Goal: Complete application form

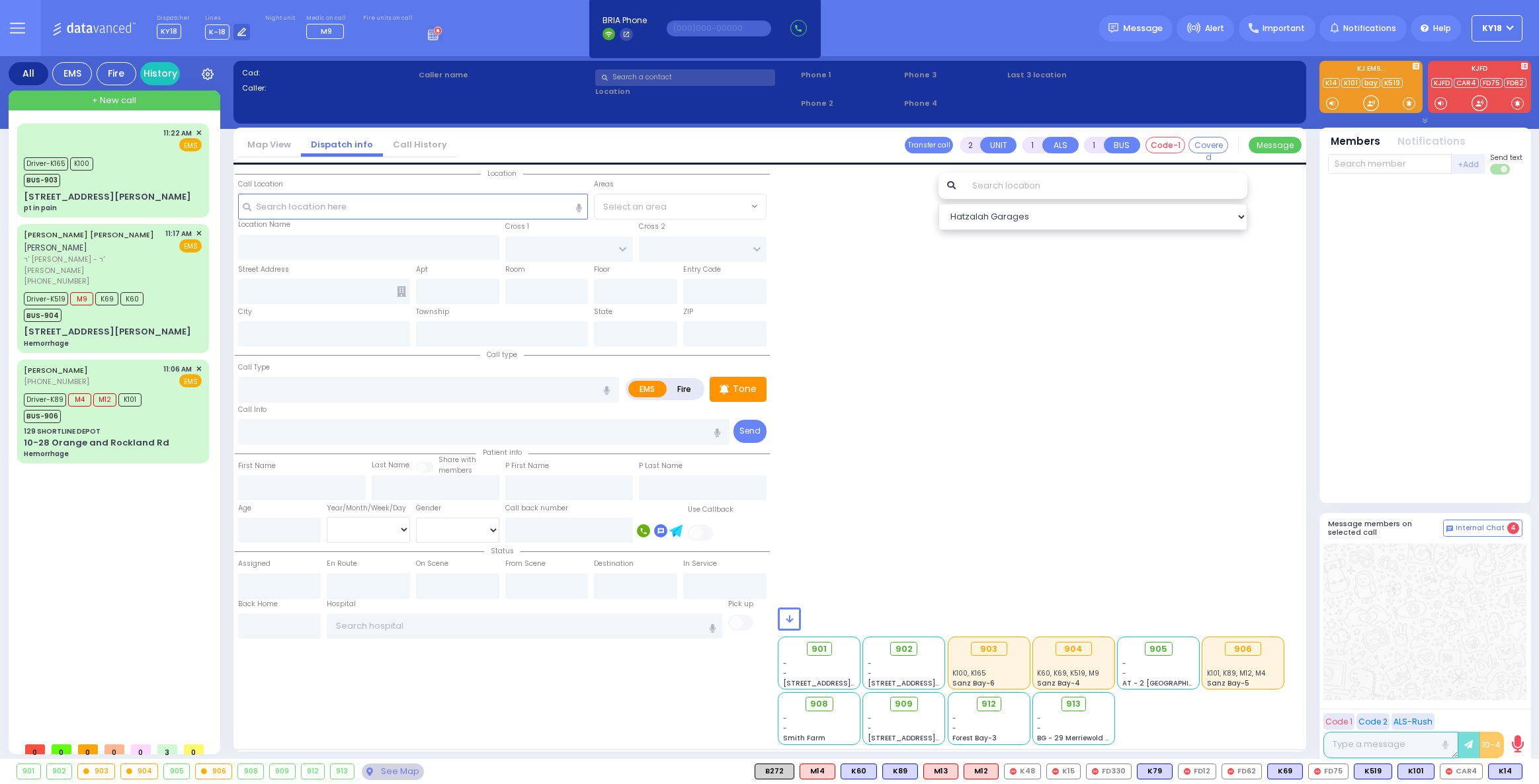
select select
radio input "true"
type input "MRS."
type input "WEISER"
select select
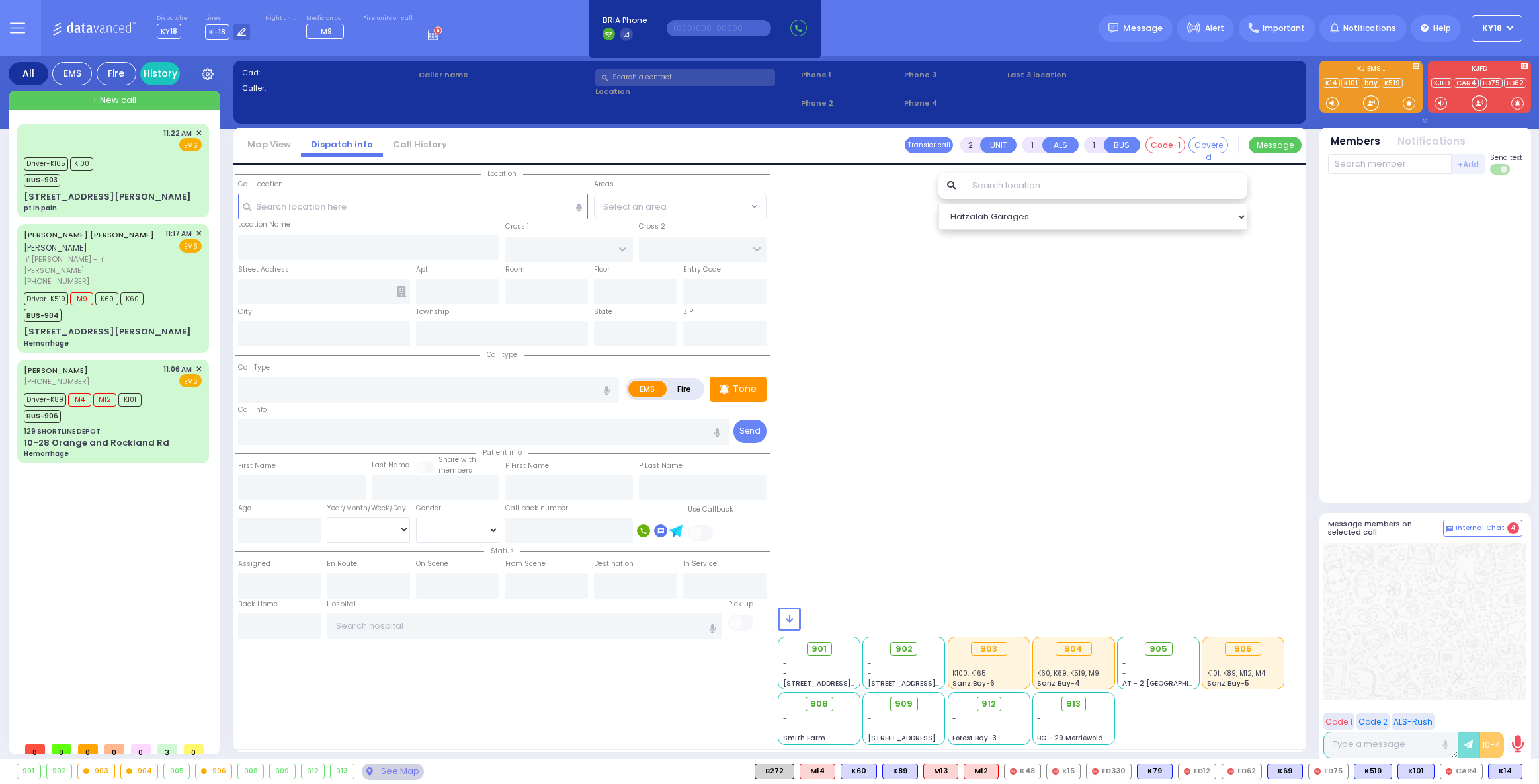
type input "12:31"
select select
radio input "true"
select select
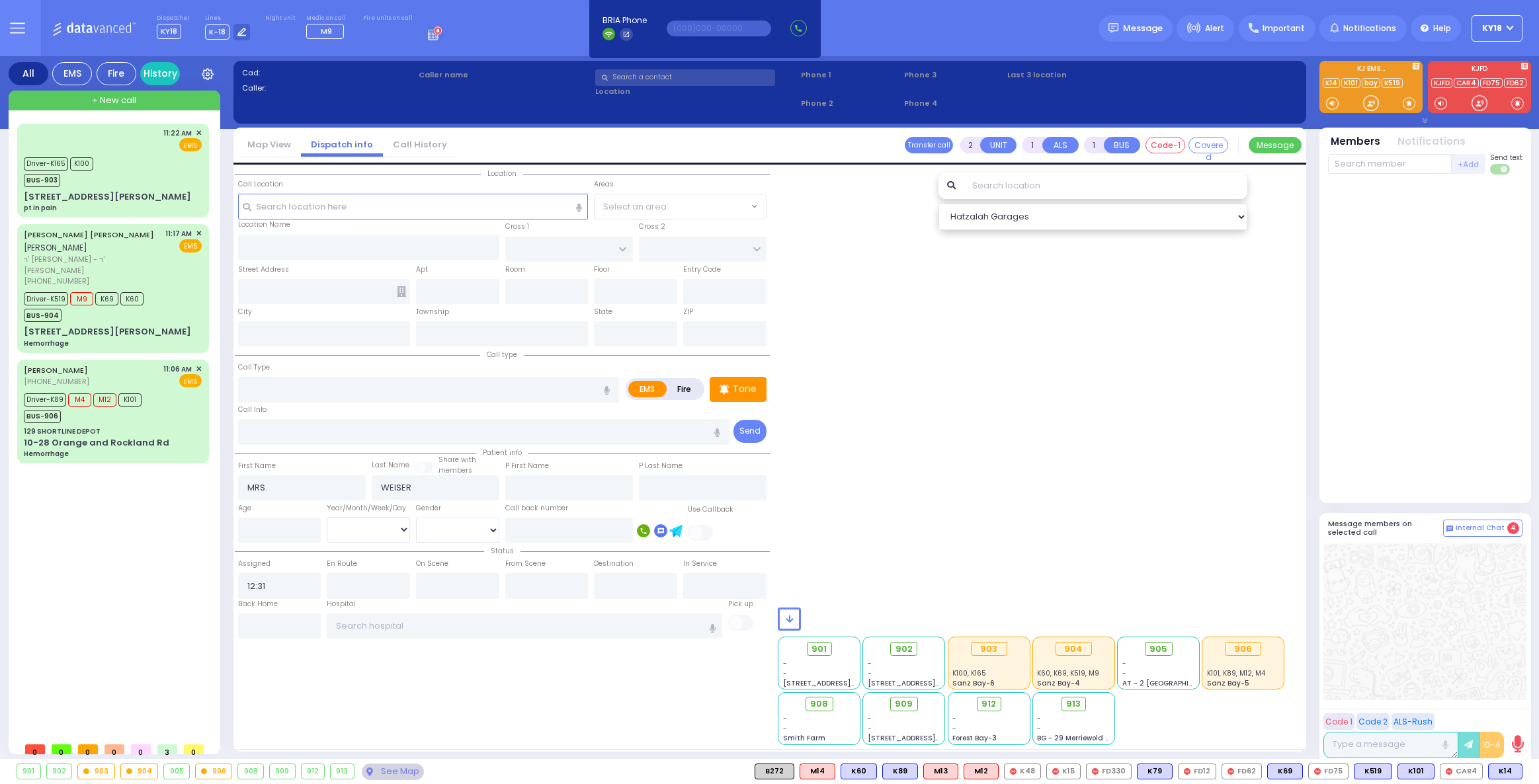
radio input "true"
select select
type input "[PERSON_NAME] BLVD"
type input "SCHUNNEMUNK RD"
type input "[STREET_ADDRESS]"
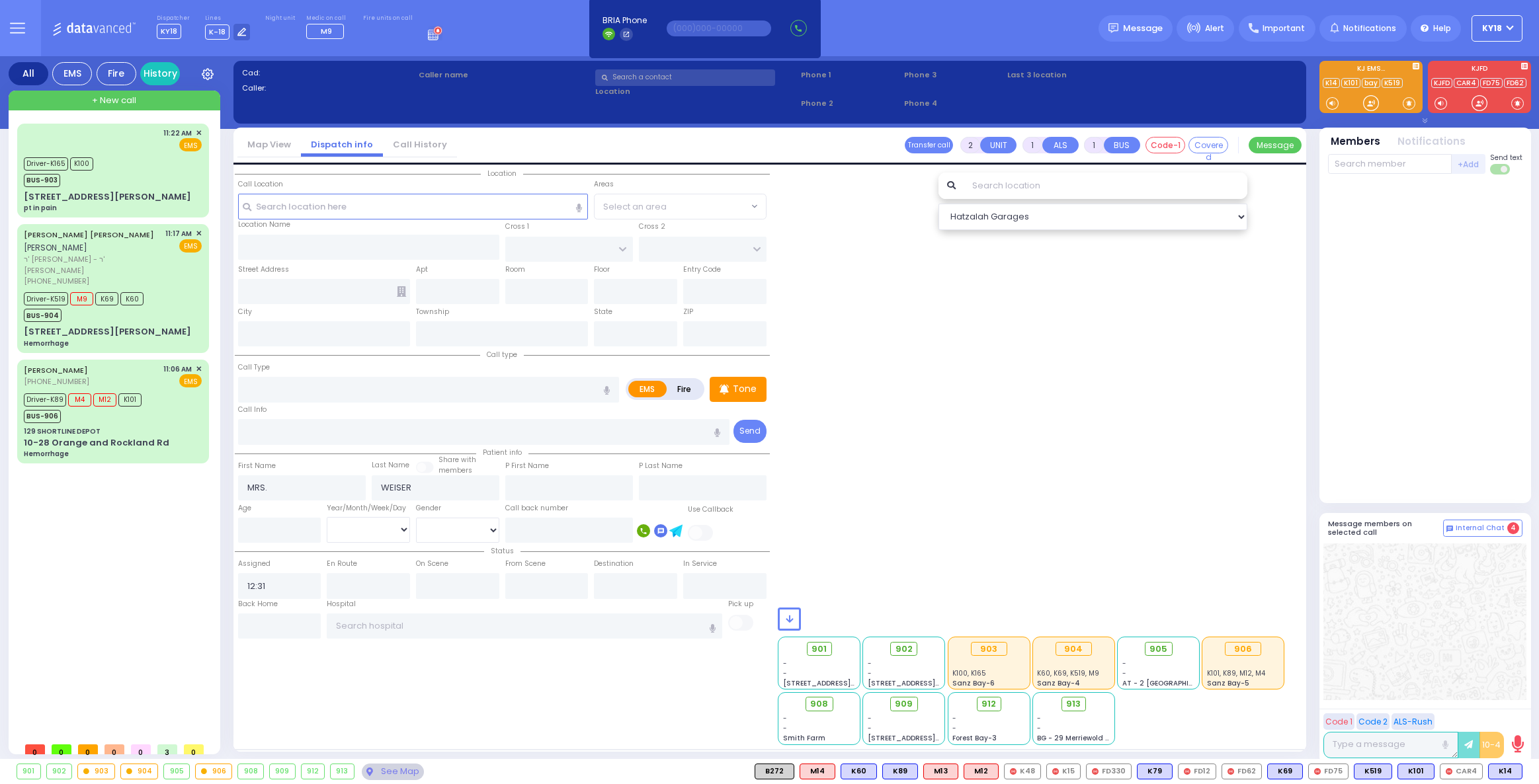
type input "Monroe"
type input "[US_STATE]"
type input "10950 Cross Streets: : [PERSON_NAME] BLVD/[GEOGRAPHIC_DATA]"
type input "3"
type input "0"
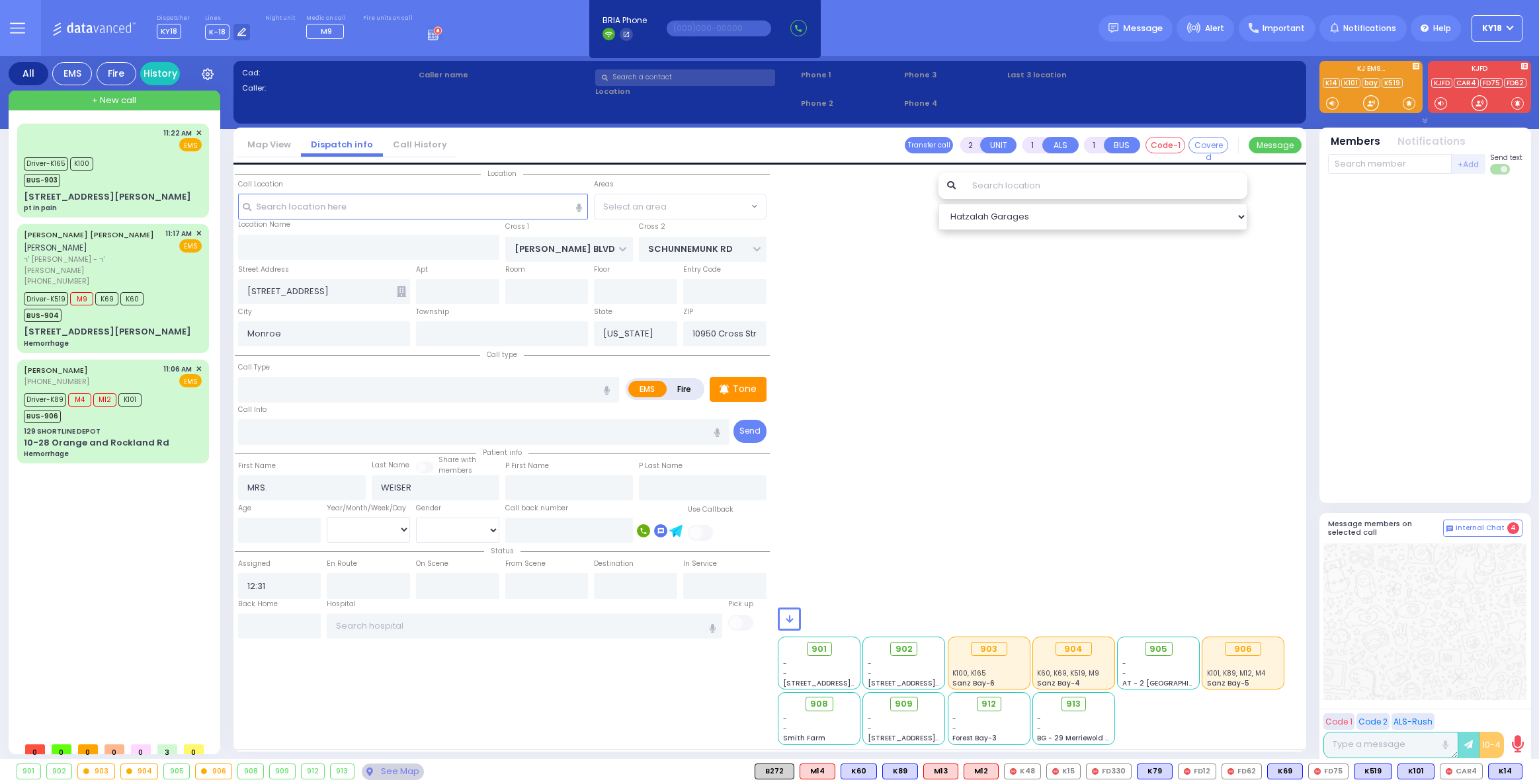
type input "0"
type input "Burn"
radio input "true"
select select
radio input "true"
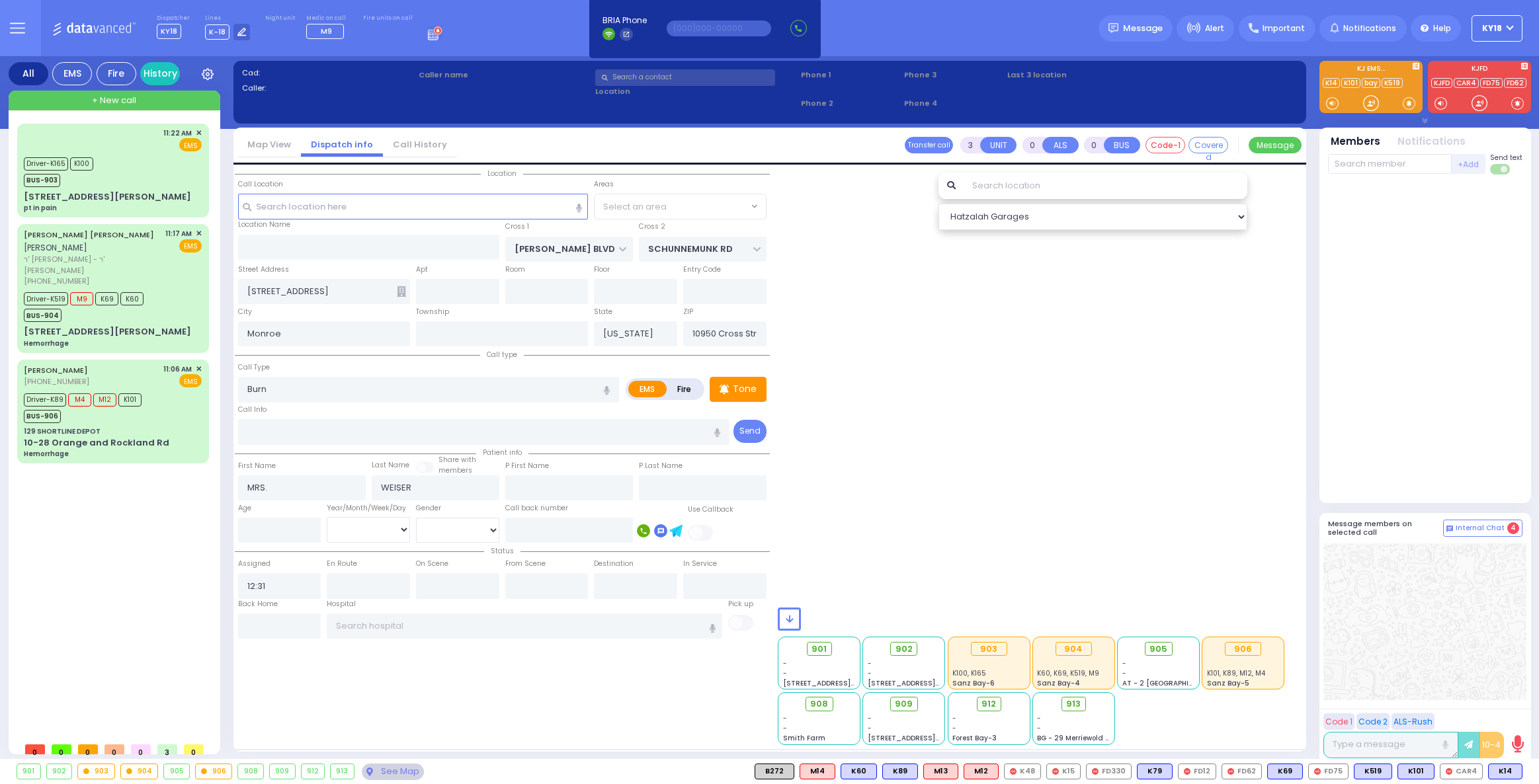
select select
radio input "true"
select select
select select "All areas"
select select "Hatzalah Garages"
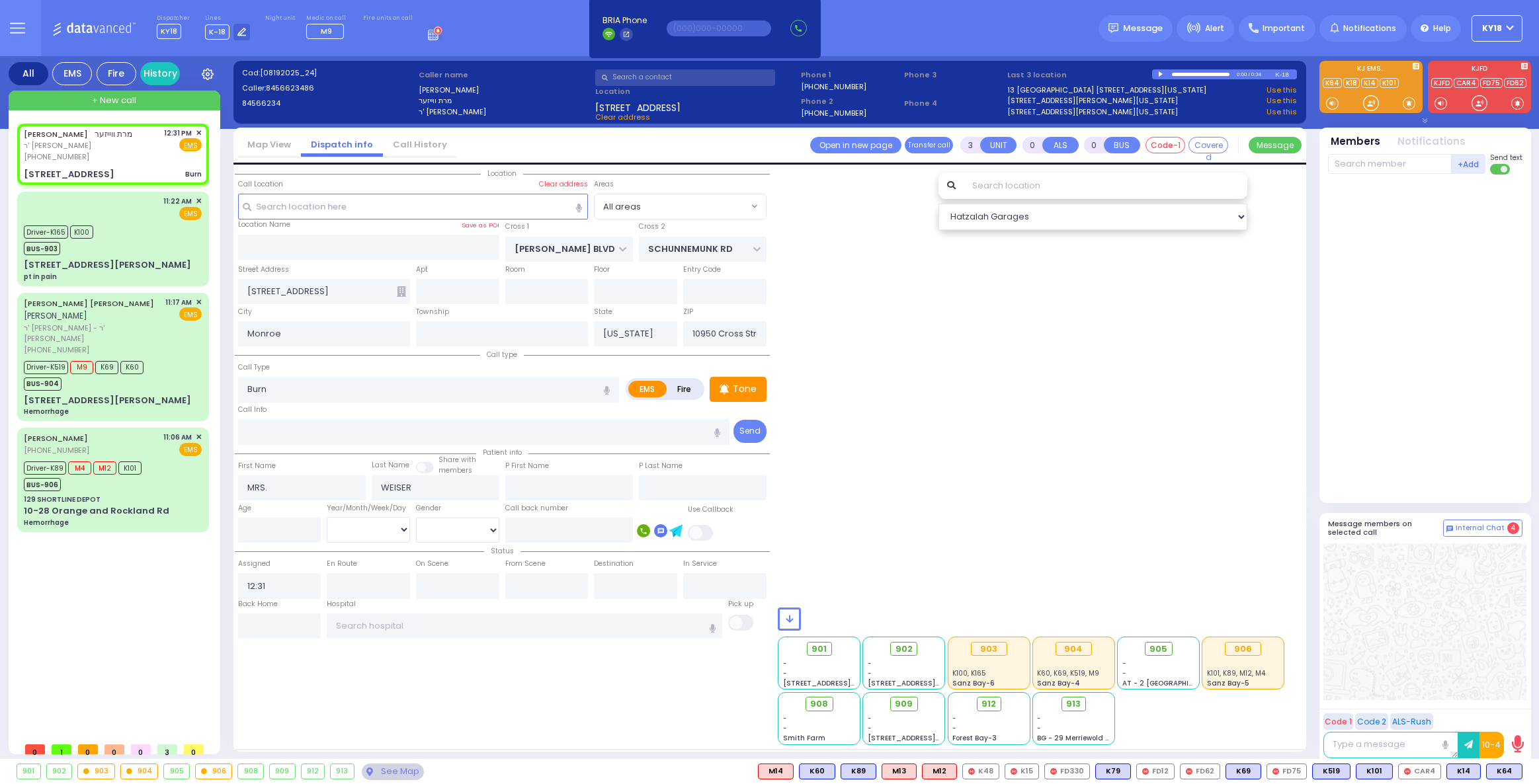
select select
radio input "true"
select select
type input "12:32"
select select "Hatzalah Garages"
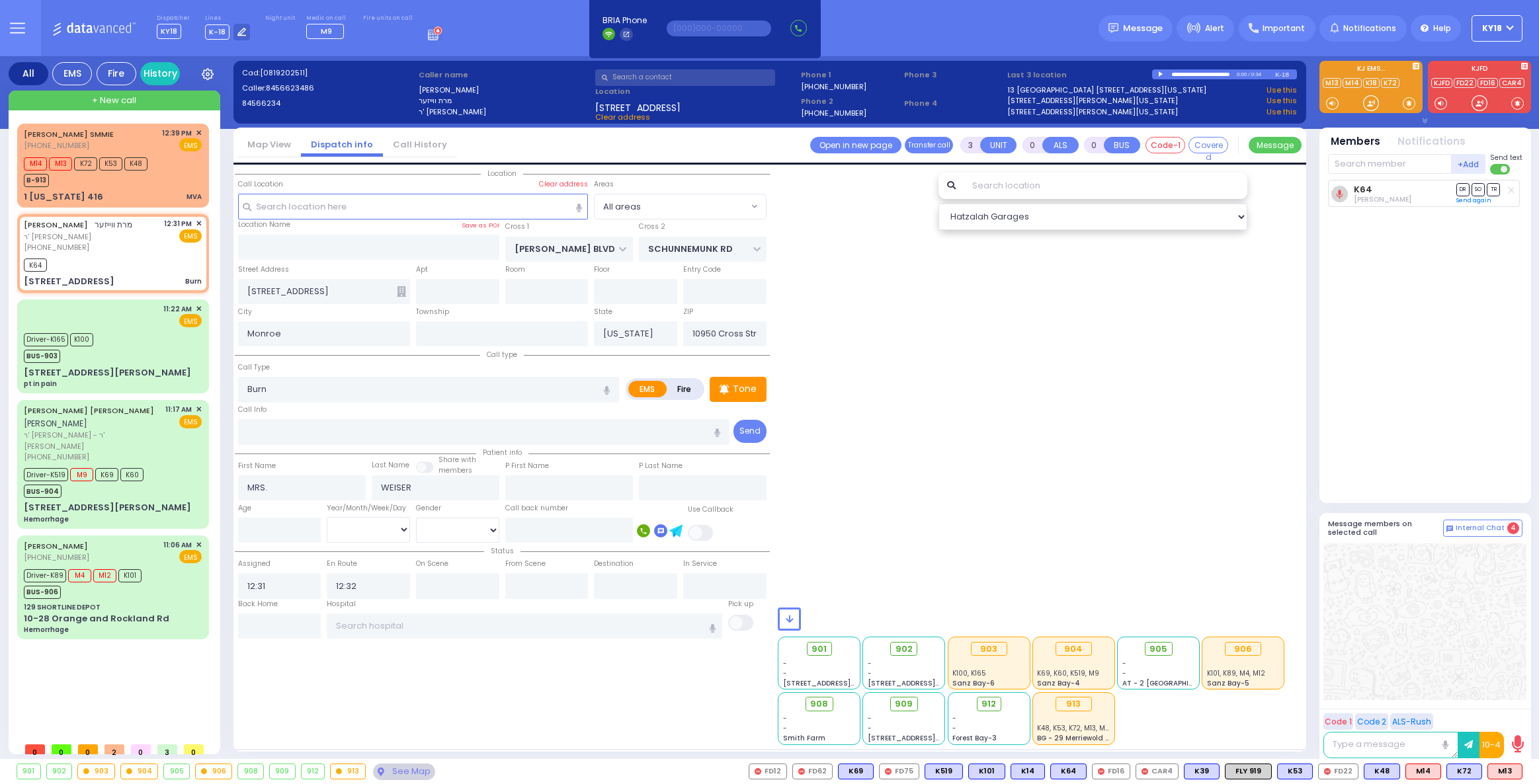
type input "6"
select select
radio input "true"
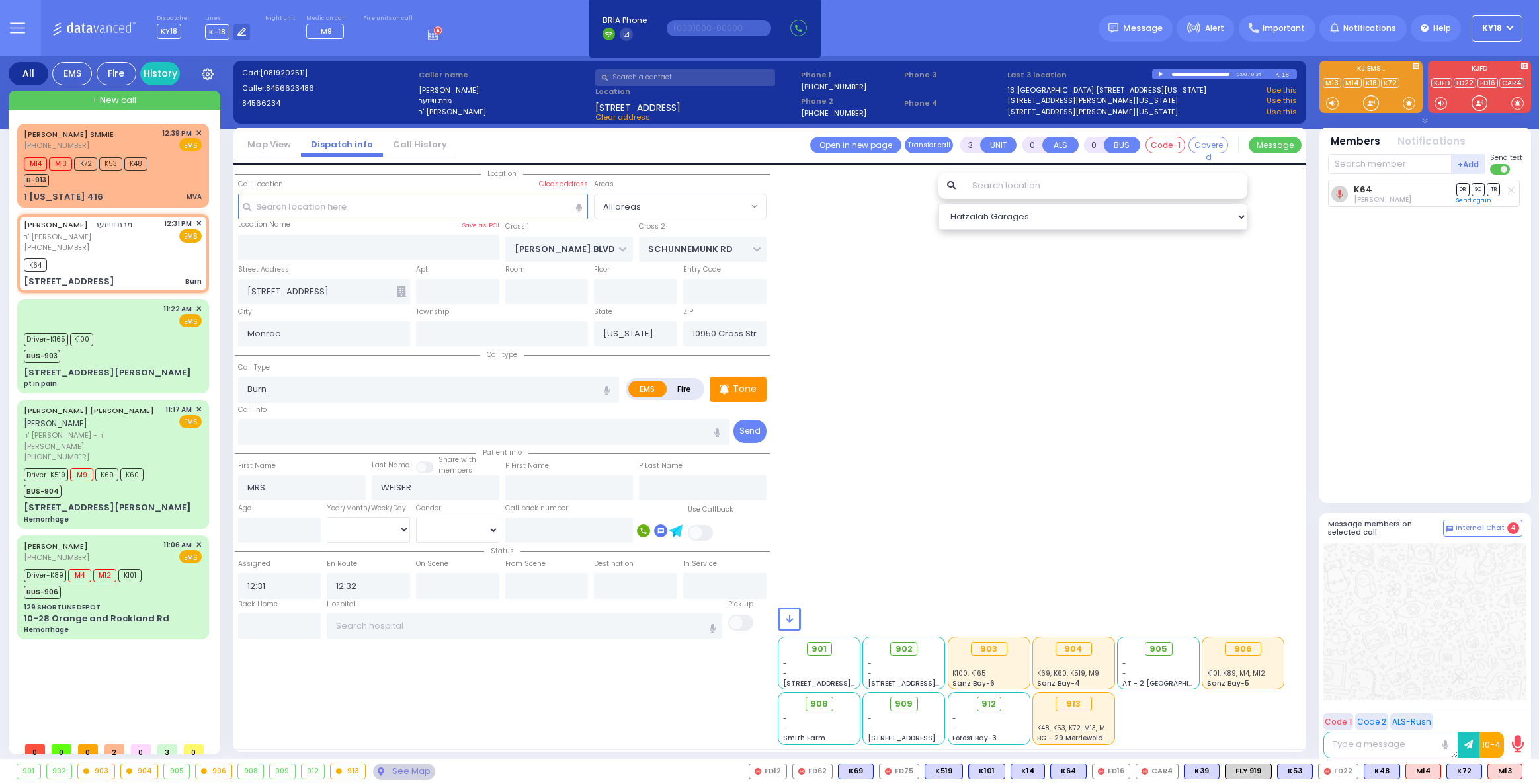
type input "Unknown"
select select "Year"
select select "Hatzalah Garages"
select select
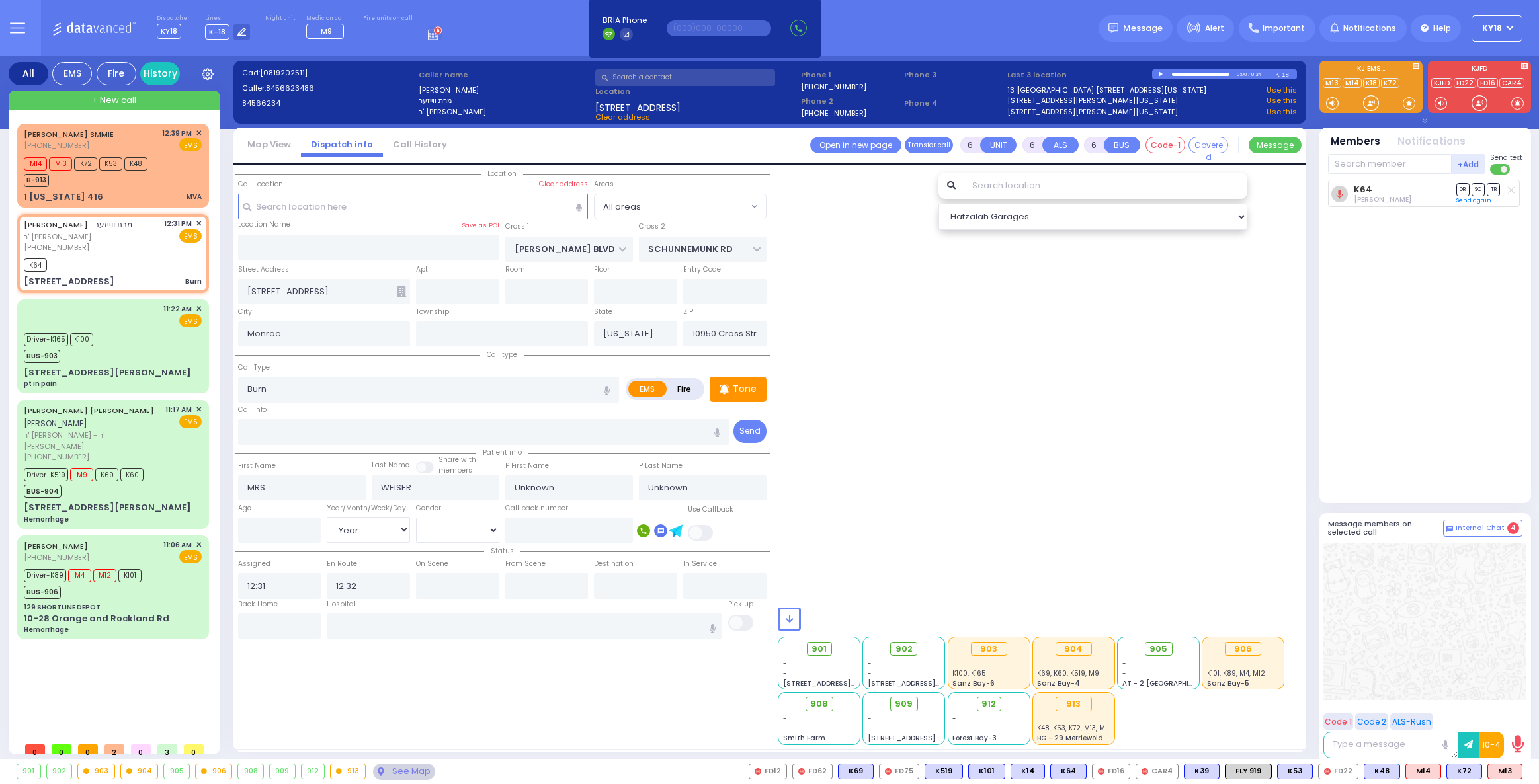
radio input "true"
select select "Year"
select select "Hatzalah Garages"
select select
radio input "true"
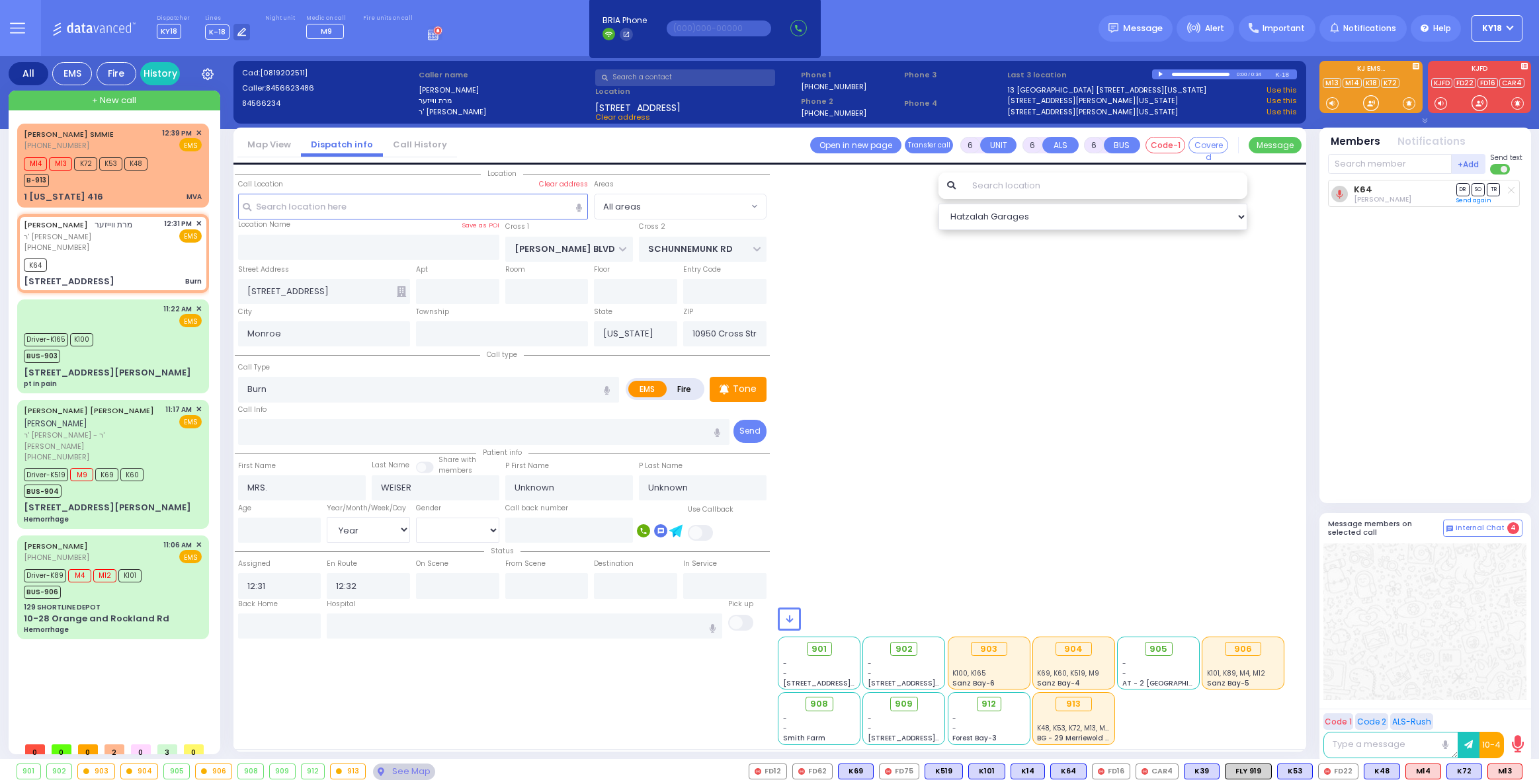
type input "[PERSON_NAME]"
type input "12"
select select "Year"
select select "[DEMOGRAPHIC_DATA]"
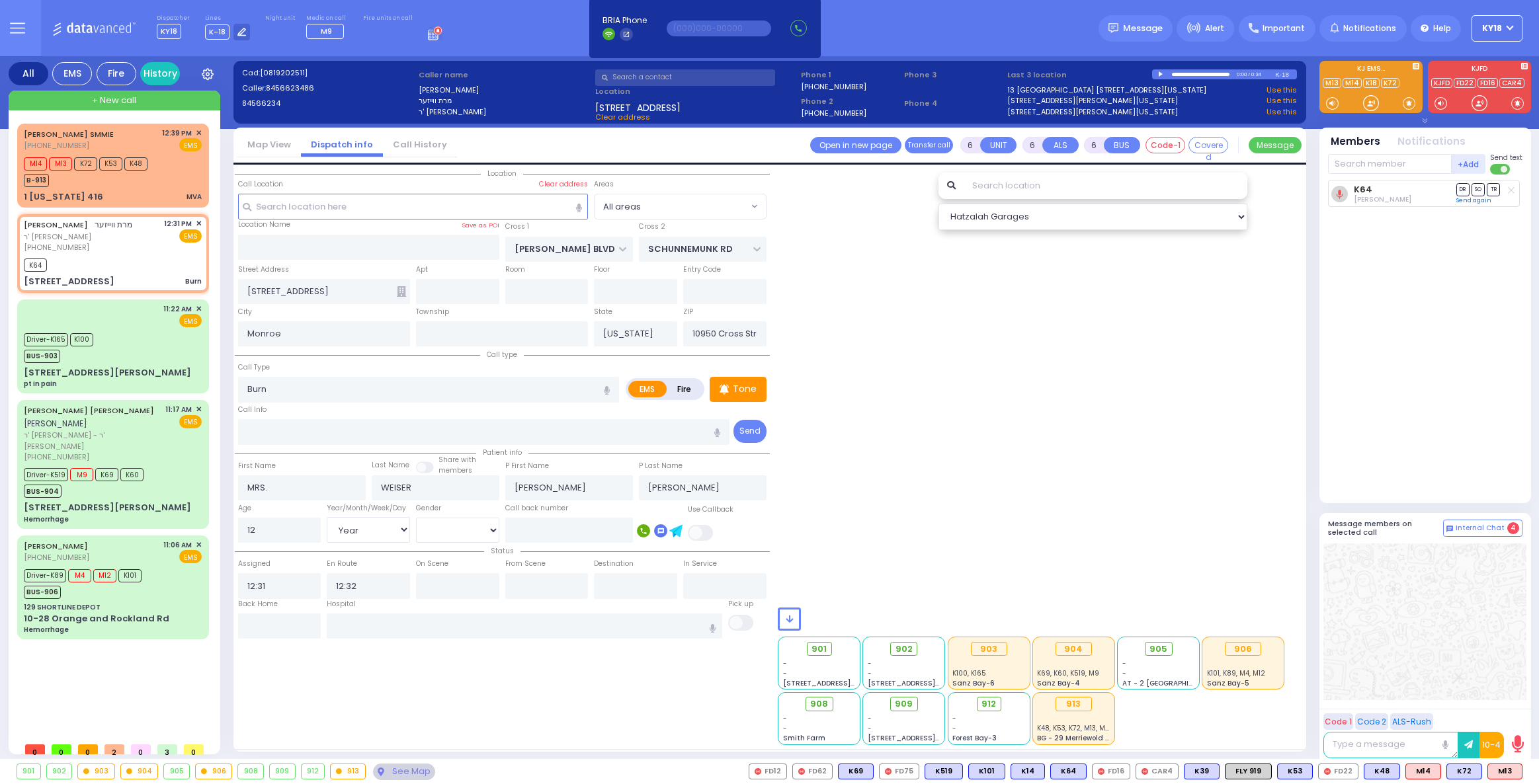
select select "Hatzalah Garages"
select select
radio input "true"
select select "Year"
select select "[DEMOGRAPHIC_DATA]"
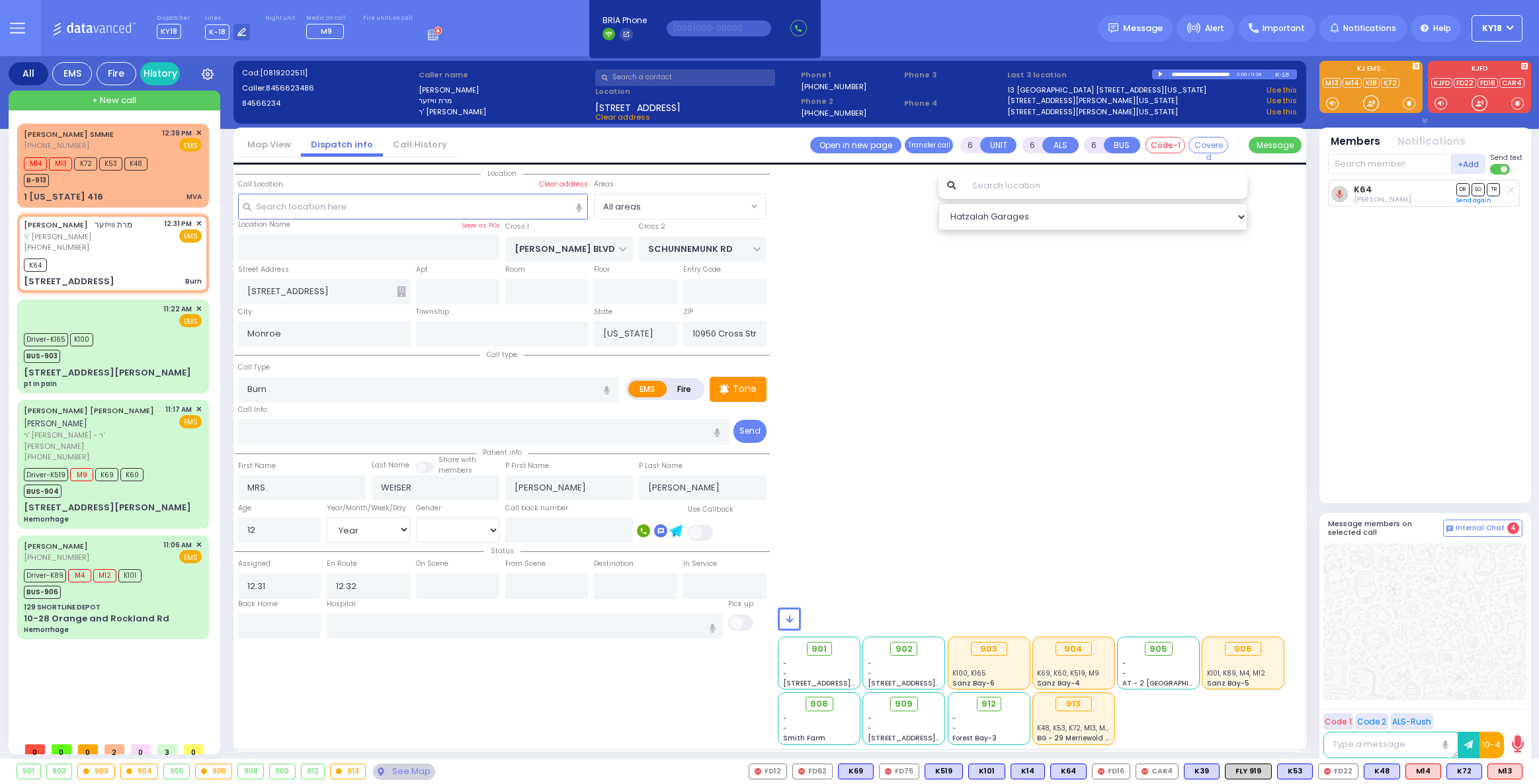
radio input "true"
select select "Year"
select select "[DEMOGRAPHIC_DATA]"
radio input "true"
select select "Year"
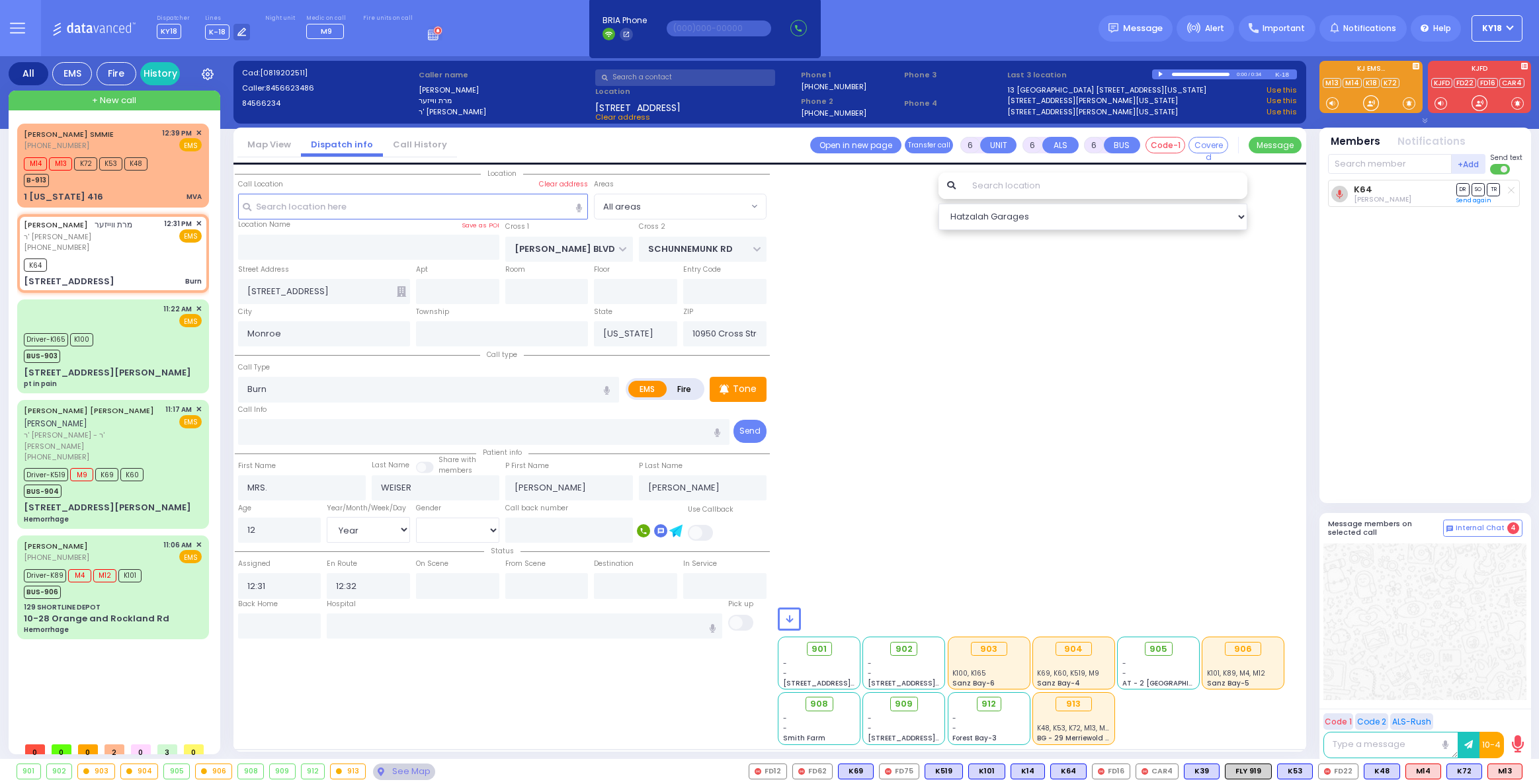
select select "[DEMOGRAPHIC_DATA]"
select select "All areas"
select select "Hatzalah Garages"
